Goal: Transaction & Acquisition: Purchase product/service

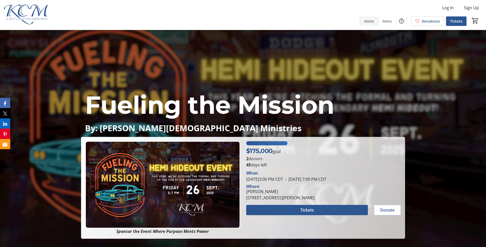
click at [374, 20] on span "Home" at bounding box center [369, 20] width 10 height 5
click at [28, 11] on img at bounding box center [26, 15] width 46 height 26
click at [37, 19] on img at bounding box center [26, 15] width 46 height 26
click at [5, 14] on img at bounding box center [26, 15] width 46 height 26
drag, startPoint x: 5, startPoint y: 14, endPoint x: 193, endPoint y: 105, distance: 209.0
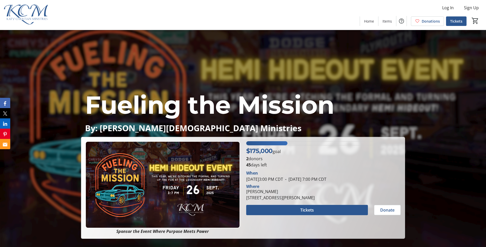
click at [17, 16] on img at bounding box center [26, 15] width 46 height 26
click at [304, 211] on span "Tickets" at bounding box center [307, 210] width 14 height 6
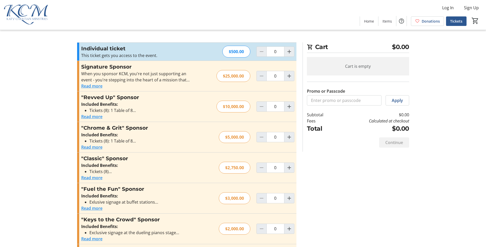
click at [16, 14] on img at bounding box center [26, 15] width 46 height 26
